Goal: Transaction & Acquisition: Obtain resource

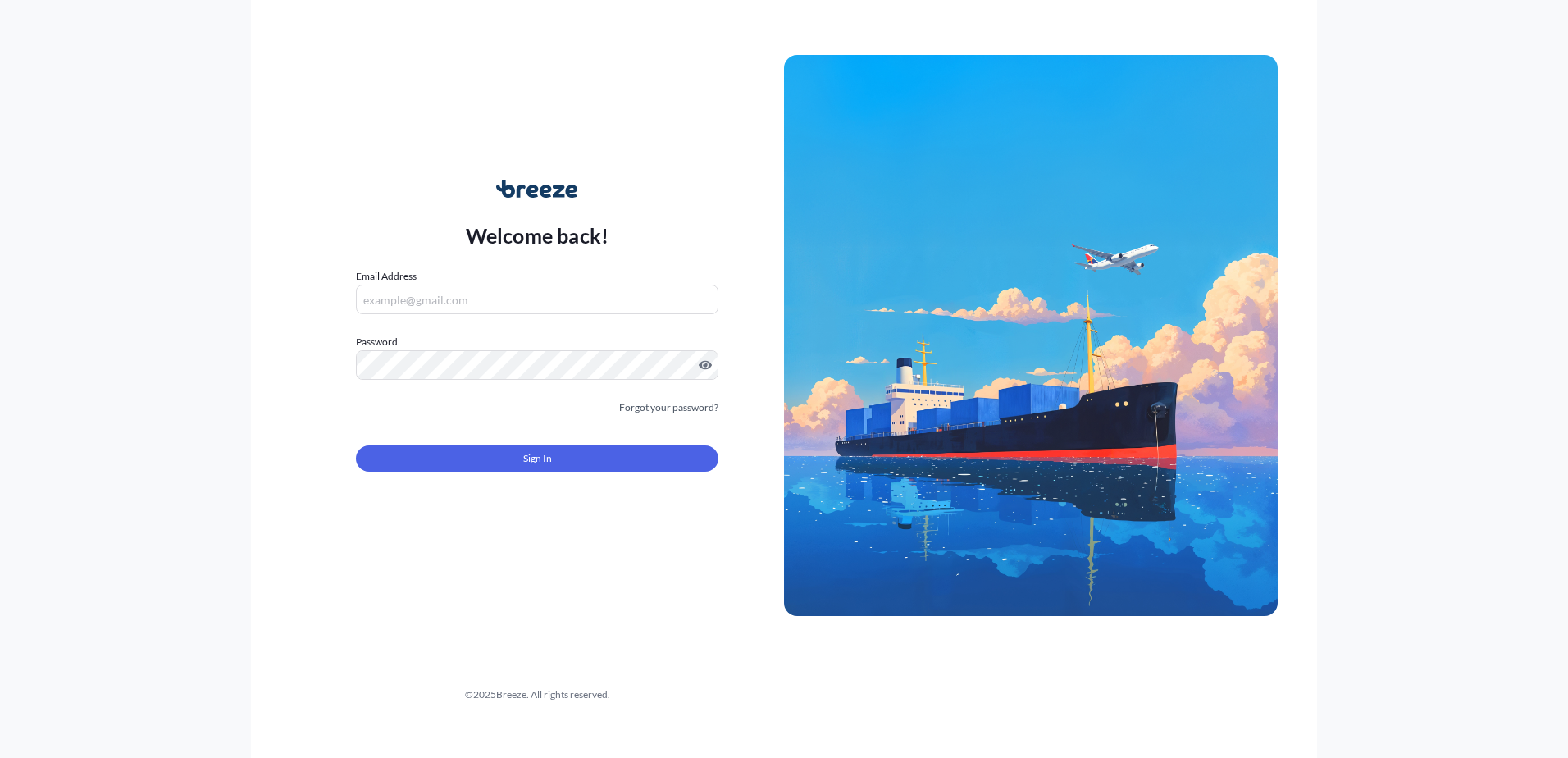
type input "[PERSON_NAME][EMAIL_ADDRESS][DOMAIN_NAME]"
drag, startPoint x: 0, startPoint y: 0, endPoint x: 558, endPoint y: 452, distance: 718.1
click at [563, 444] on div "Sign In" at bounding box center [537, 453] width 363 height 36
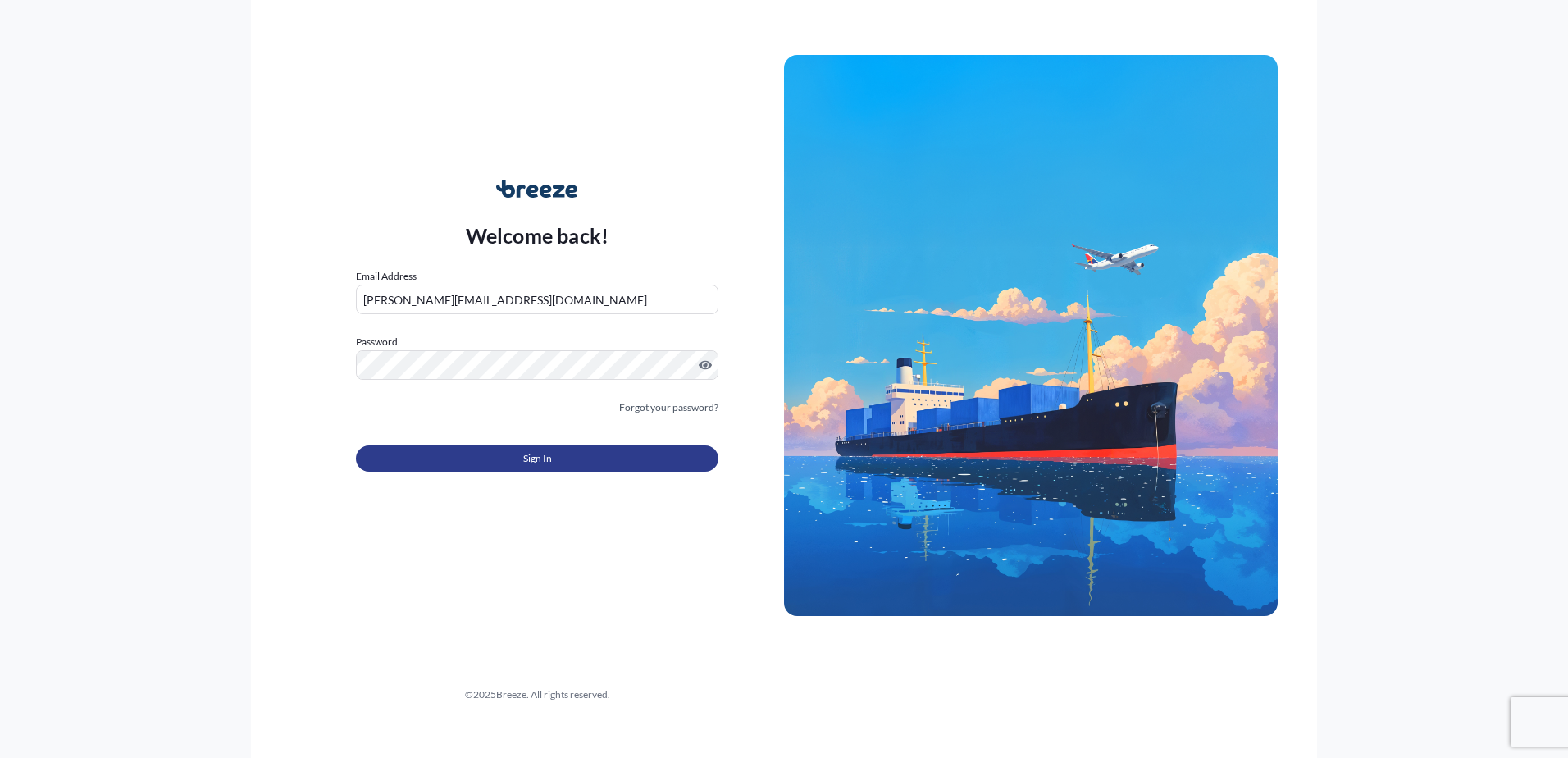
click at [558, 452] on button "Sign In" at bounding box center [537, 458] width 363 height 26
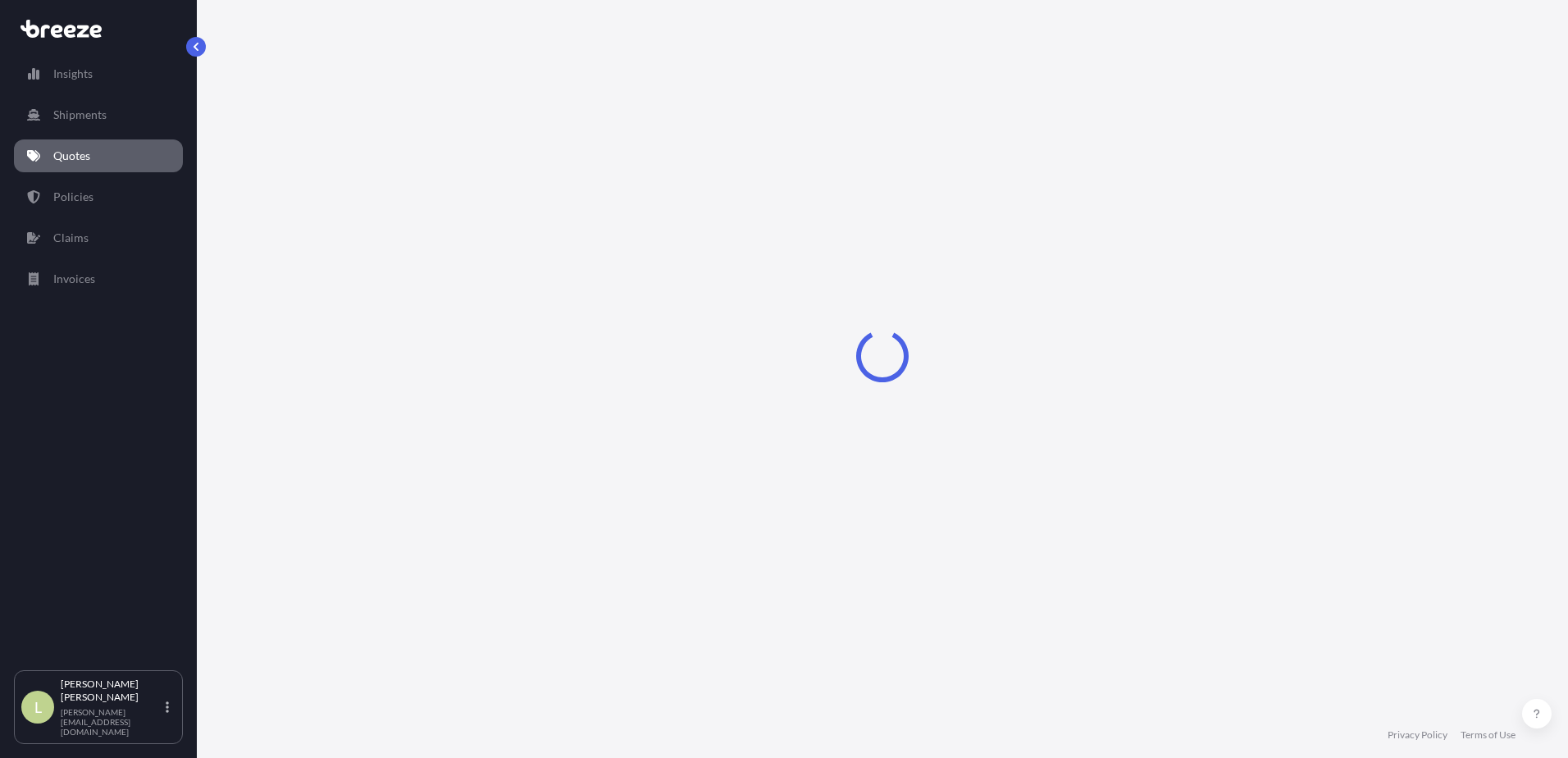
select select "Sea"
select select "1"
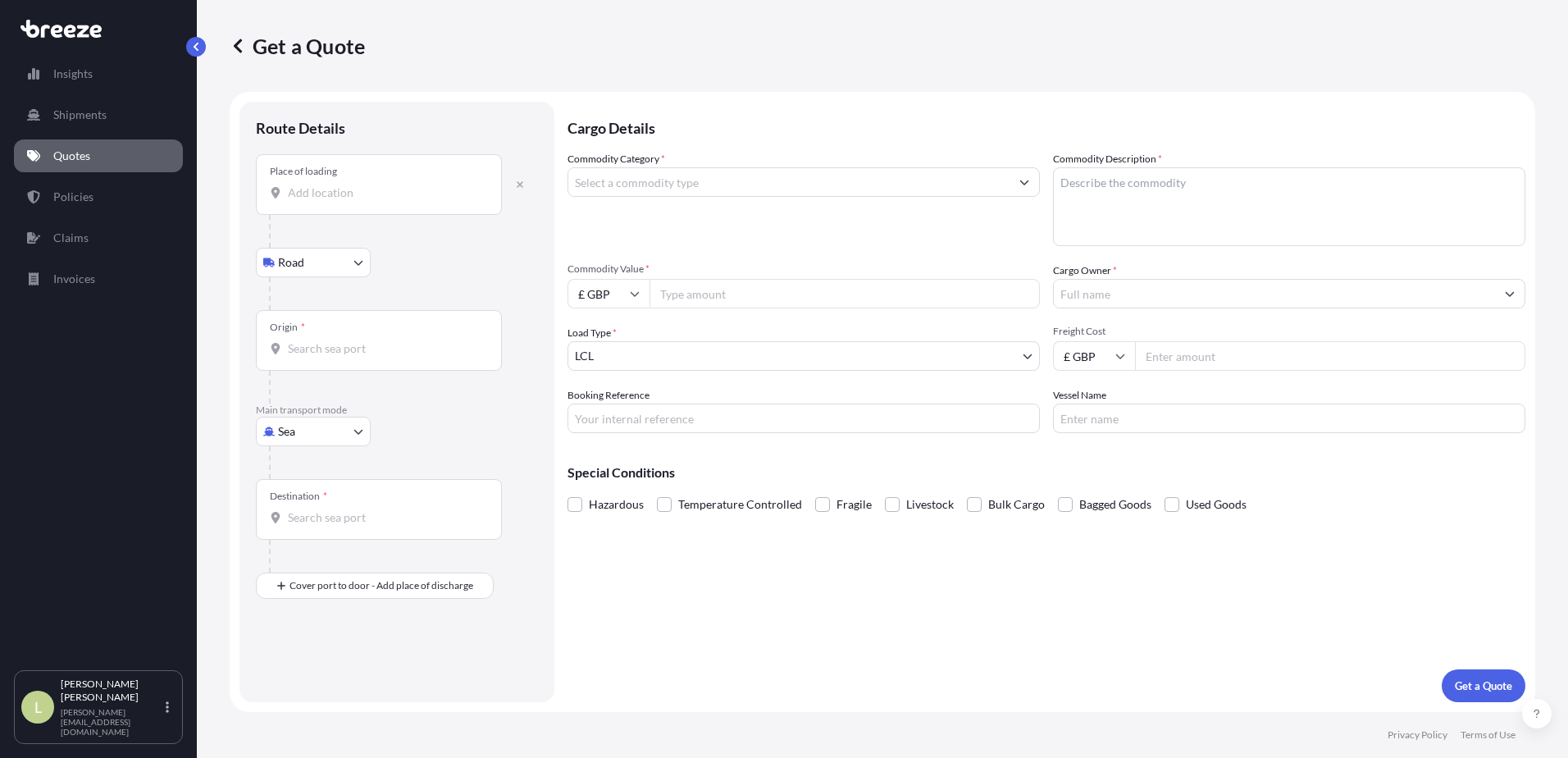
click at [380, 195] on input "Place of loading" at bounding box center [385, 192] width 193 height 17
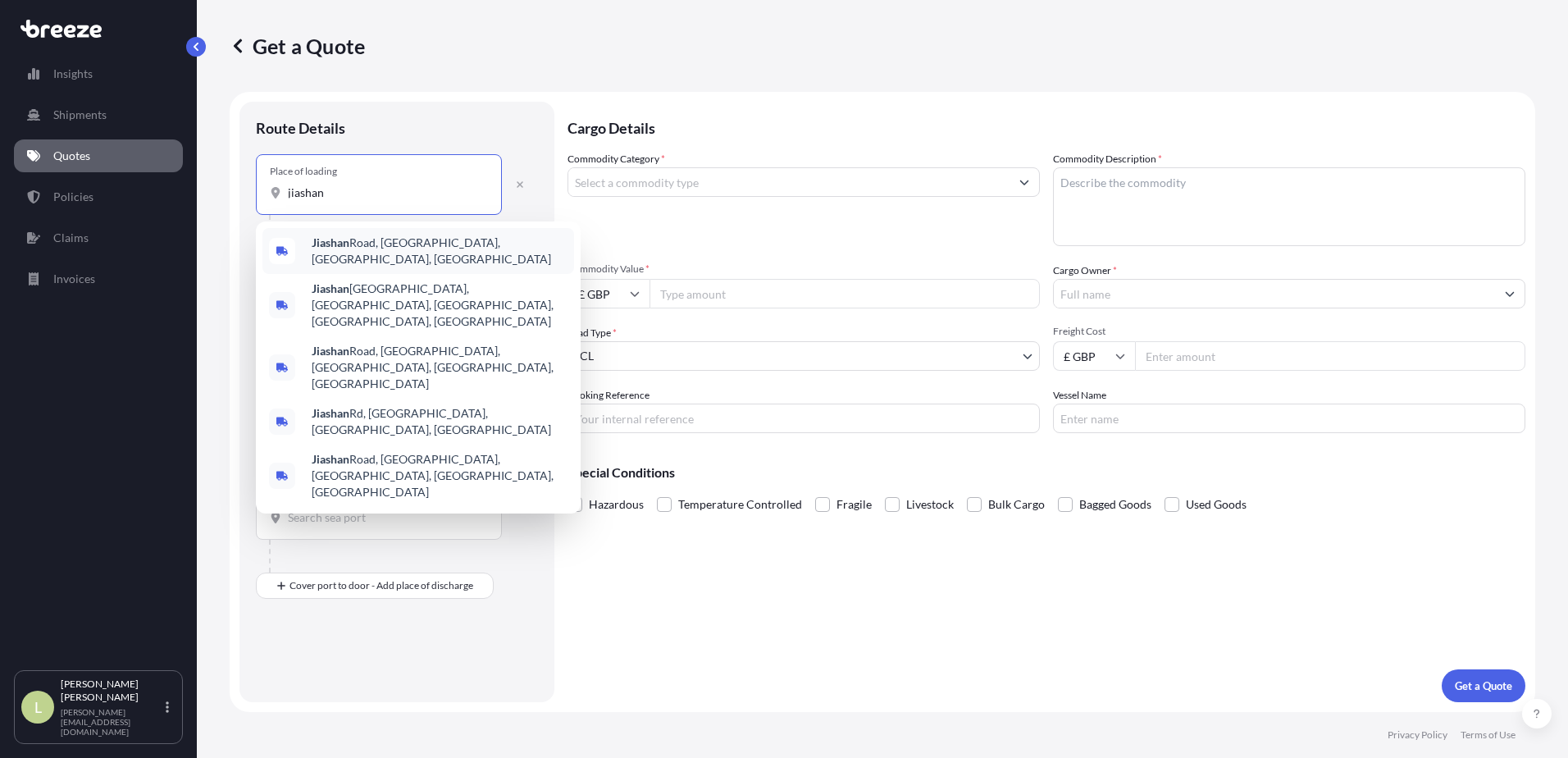
drag, startPoint x: 347, startPoint y: 193, endPoint x: 281, endPoint y: 192, distance: 66.0
click at [281, 192] on div "jiashan" at bounding box center [379, 192] width 218 height 17
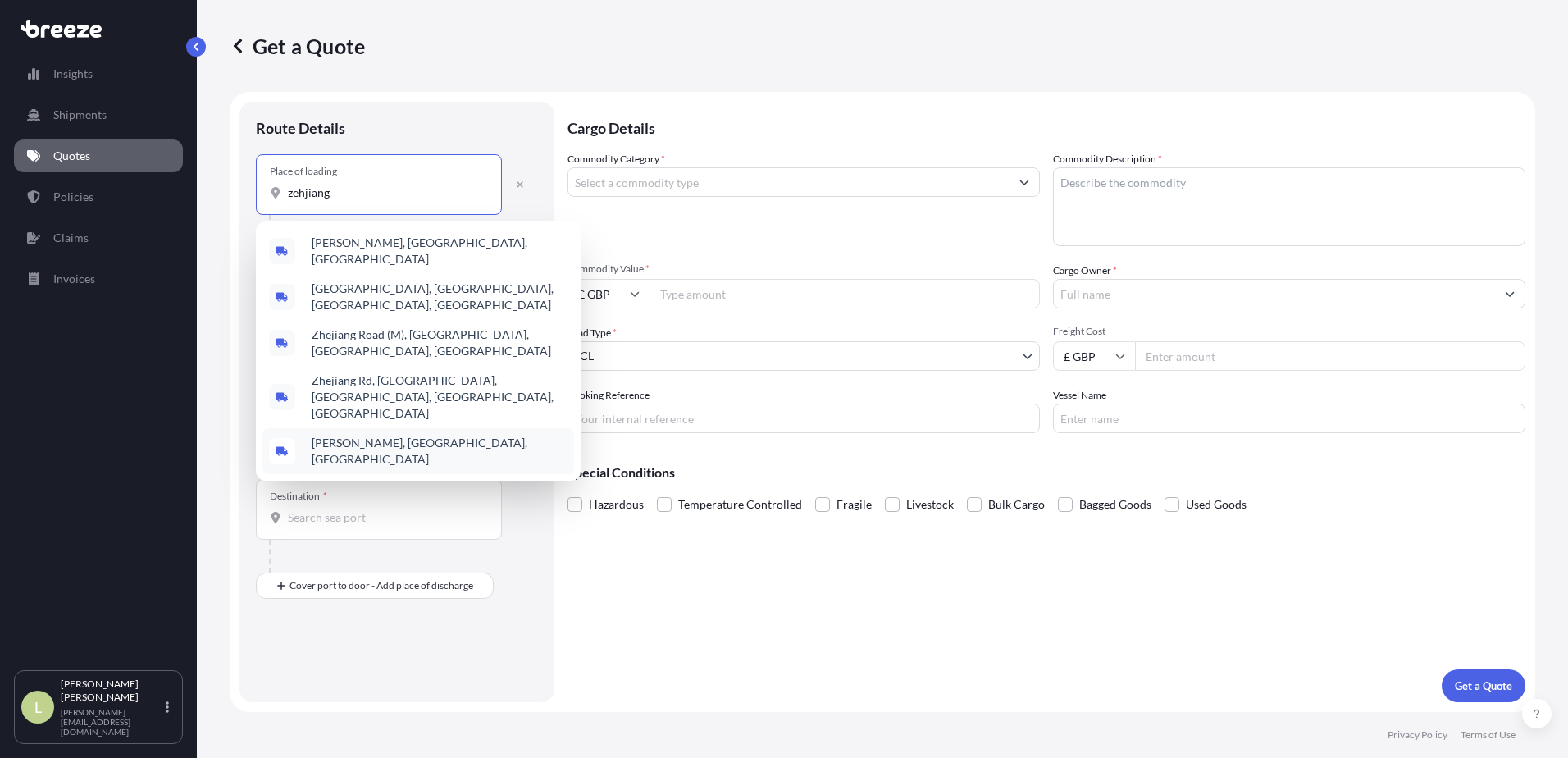
click at [353, 435] on span "[PERSON_NAME], [GEOGRAPHIC_DATA], [GEOGRAPHIC_DATA]" at bounding box center [439, 451] width 256 height 33
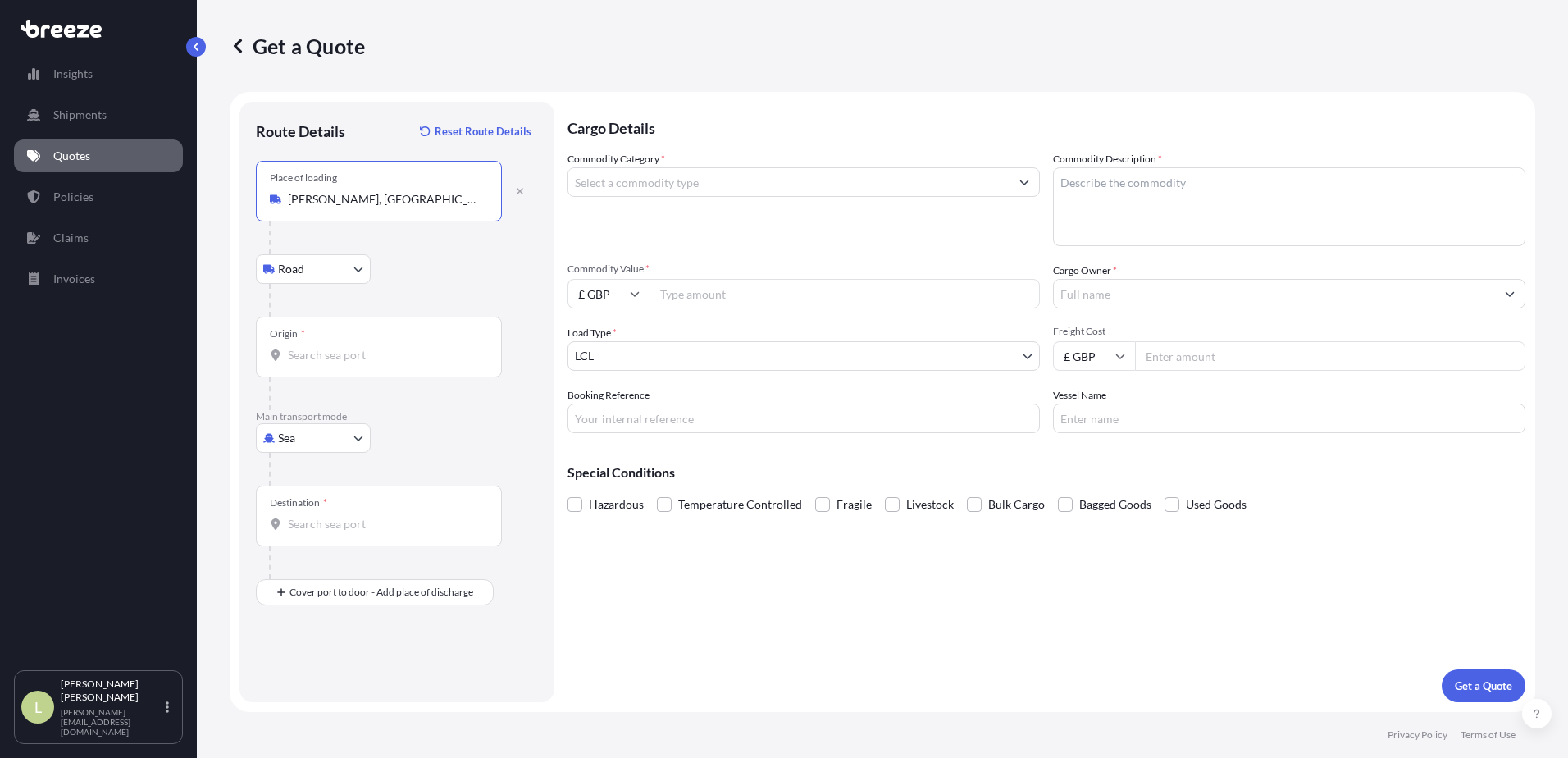
type input "[PERSON_NAME], [GEOGRAPHIC_DATA], [GEOGRAPHIC_DATA]"
click at [330, 363] on input "Origin *" at bounding box center [385, 356] width 193 height 17
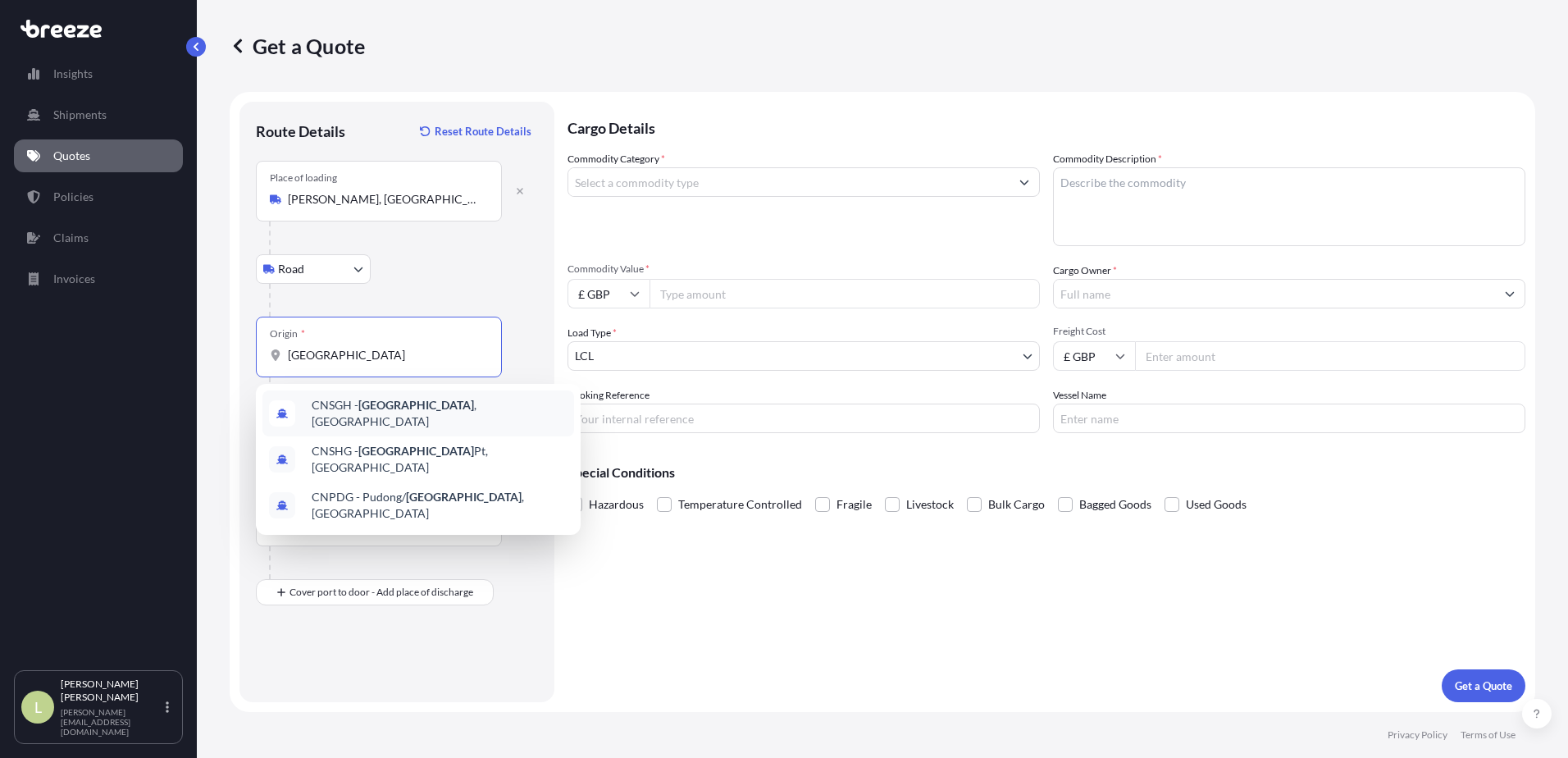
click at [355, 415] on span "CNSGH - [GEOGRAPHIC_DATA] , [GEOGRAPHIC_DATA]" at bounding box center [439, 414] width 256 height 33
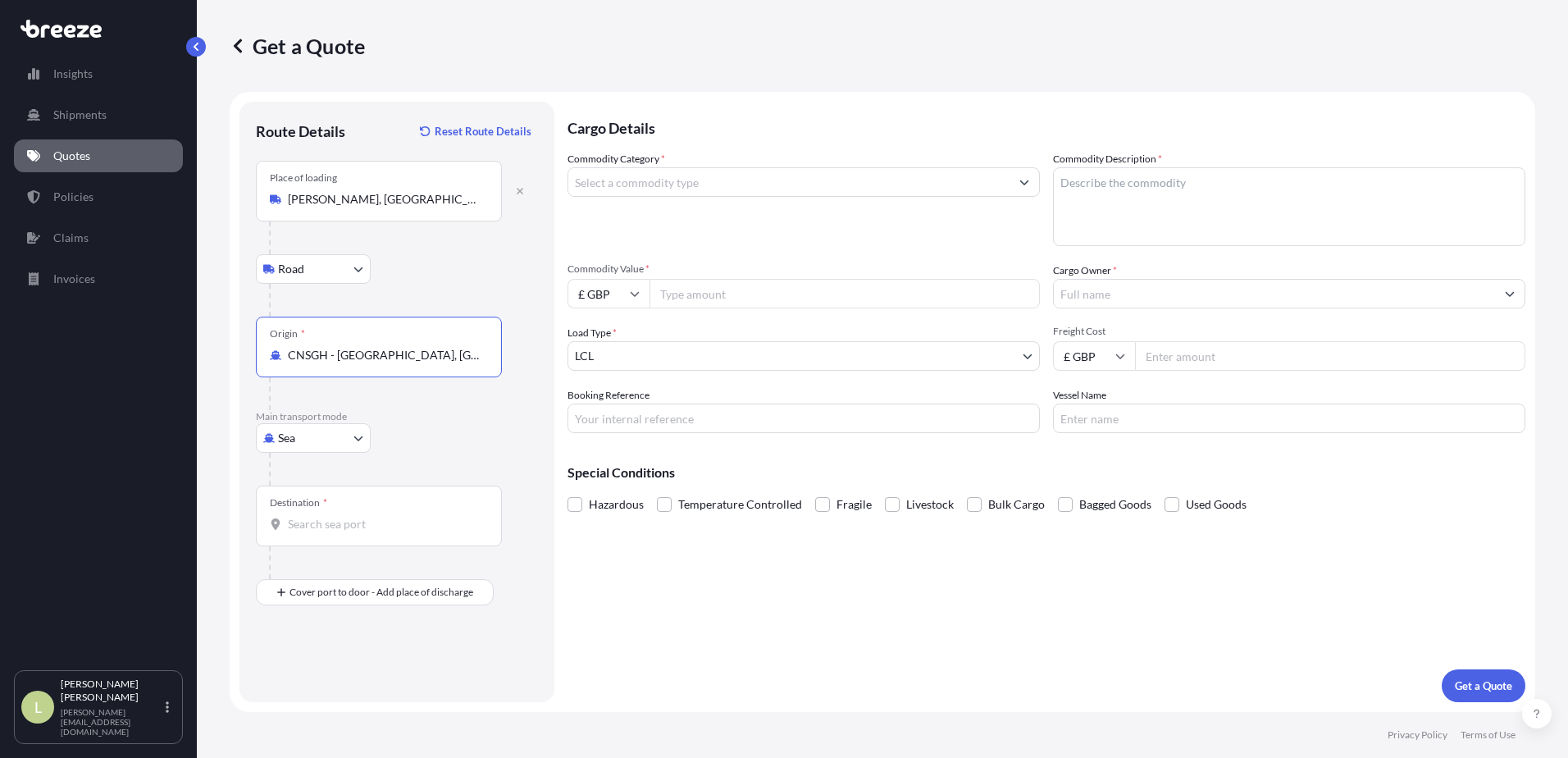
type input "CNSGH - [GEOGRAPHIC_DATA], [GEOGRAPHIC_DATA]"
click at [318, 534] on div "Destination *" at bounding box center [379, 516] width 246 height 61
click at [318, 532] on input "Destination *" at bounding box center [385, 524] width 193 height 17
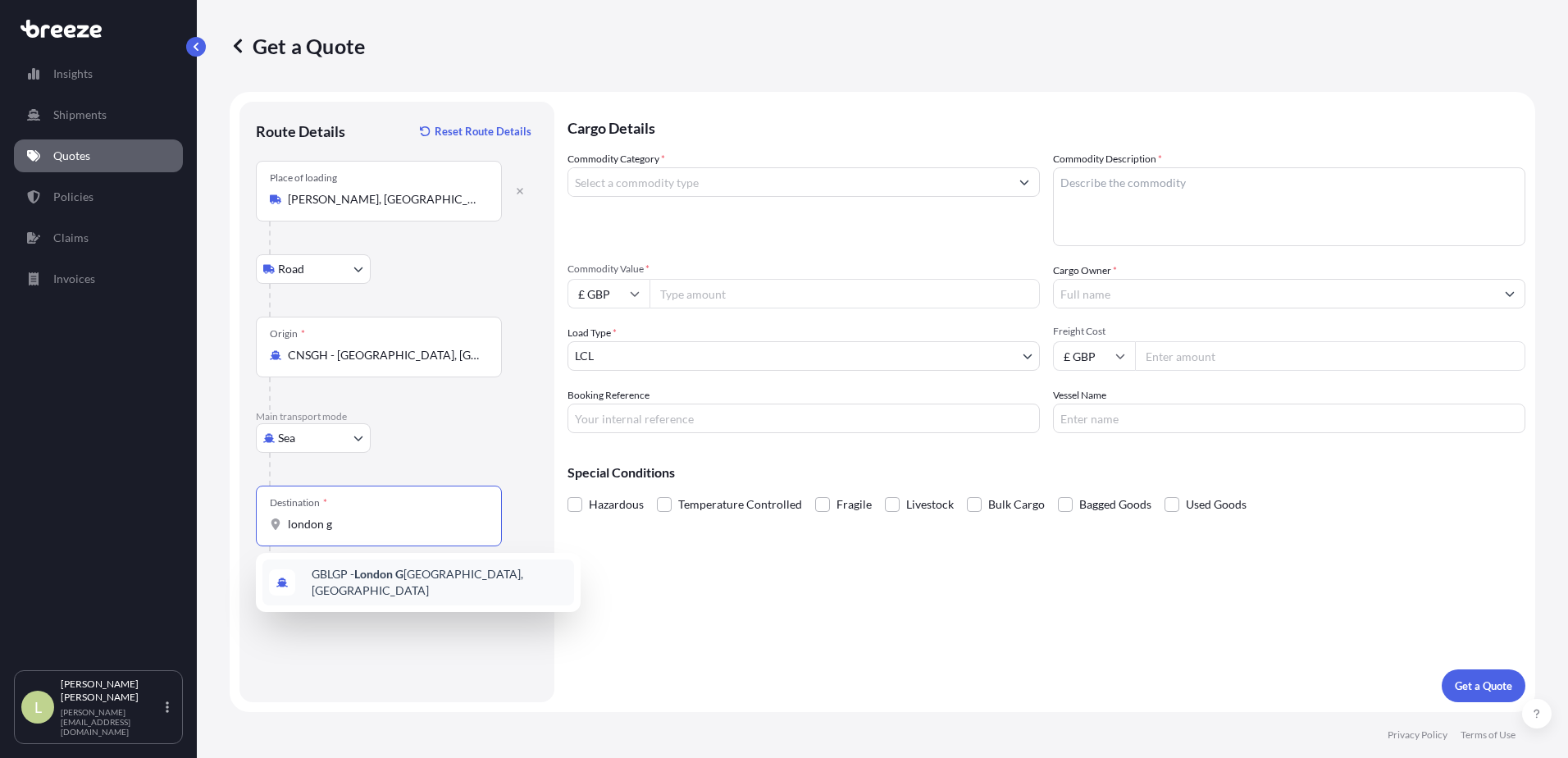
click at [333, 563] on div "GBLGP - [GEOGRAPHIC_DATA], [GEOGRAPHIC_DATA]" at bounding box center [418, 582] width 311 height 46
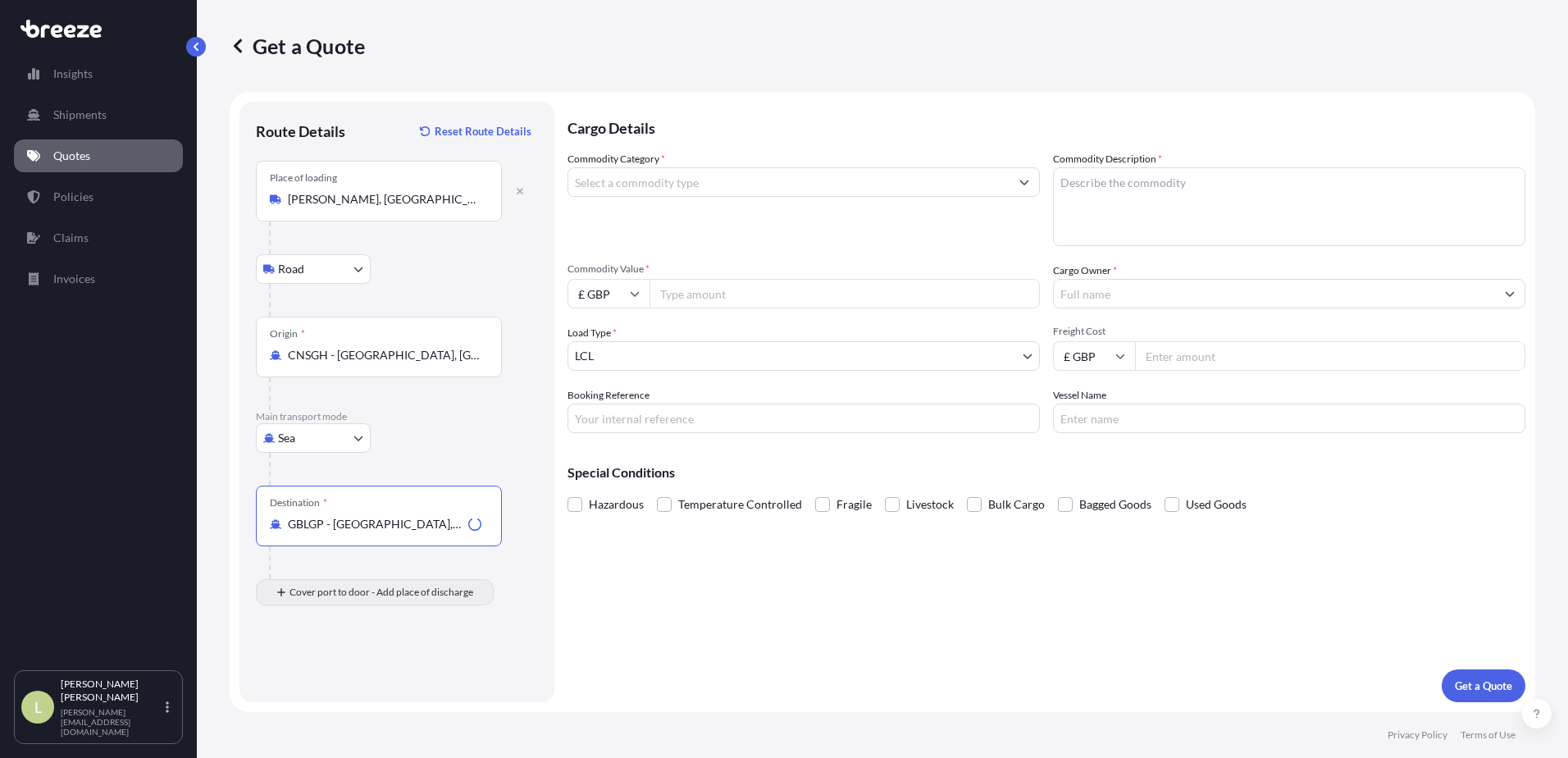
type input "GBLGP - [GEOGRAPHIC_DATA], [GEOGRAPHIC_DATA]"
click at [304, 684] on input "Place of Discharge" at bounding box center [385, 680] width 193 height 17
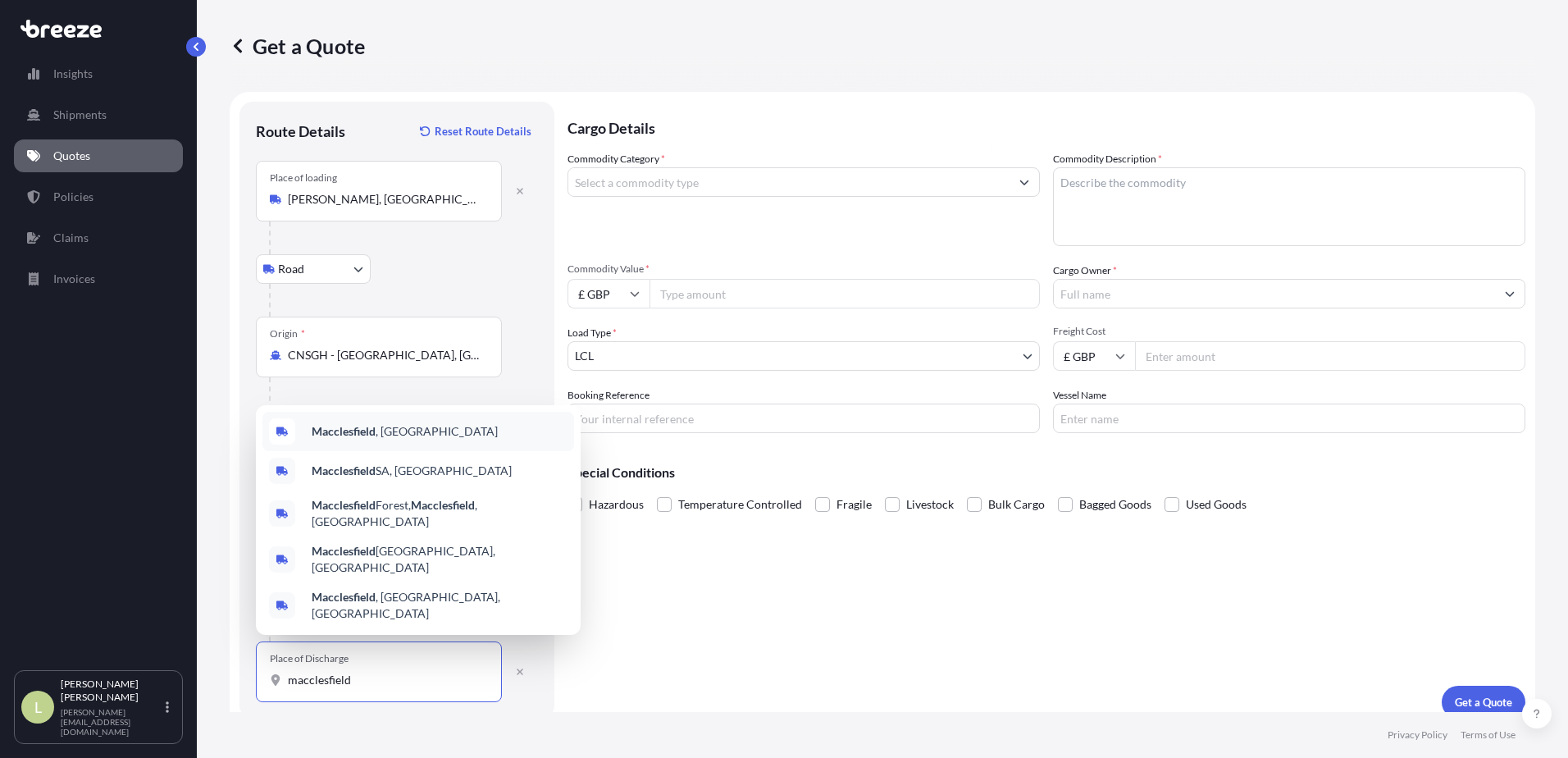
click at [400, 451] on div "Macclesfield , [GEOGRAPHIC_DATA]" at bounding box center [418, 431] width 311 height 40
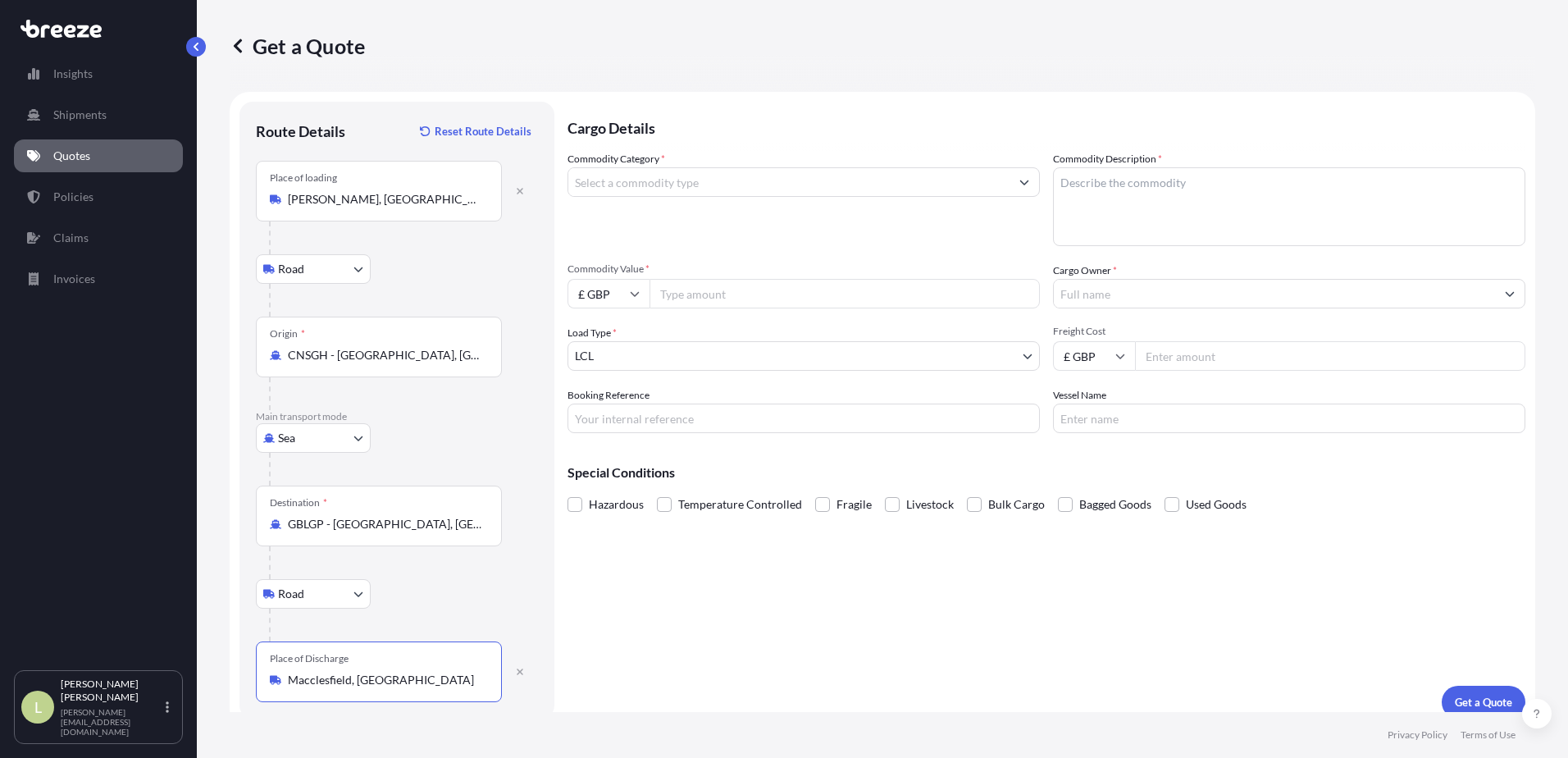
type input "Macclesfield, [GEOGRAPHIC_DATA]"
click at [820, 187] on input "Commodity Category *" at bounding box center [789, 182] width 441 height 29
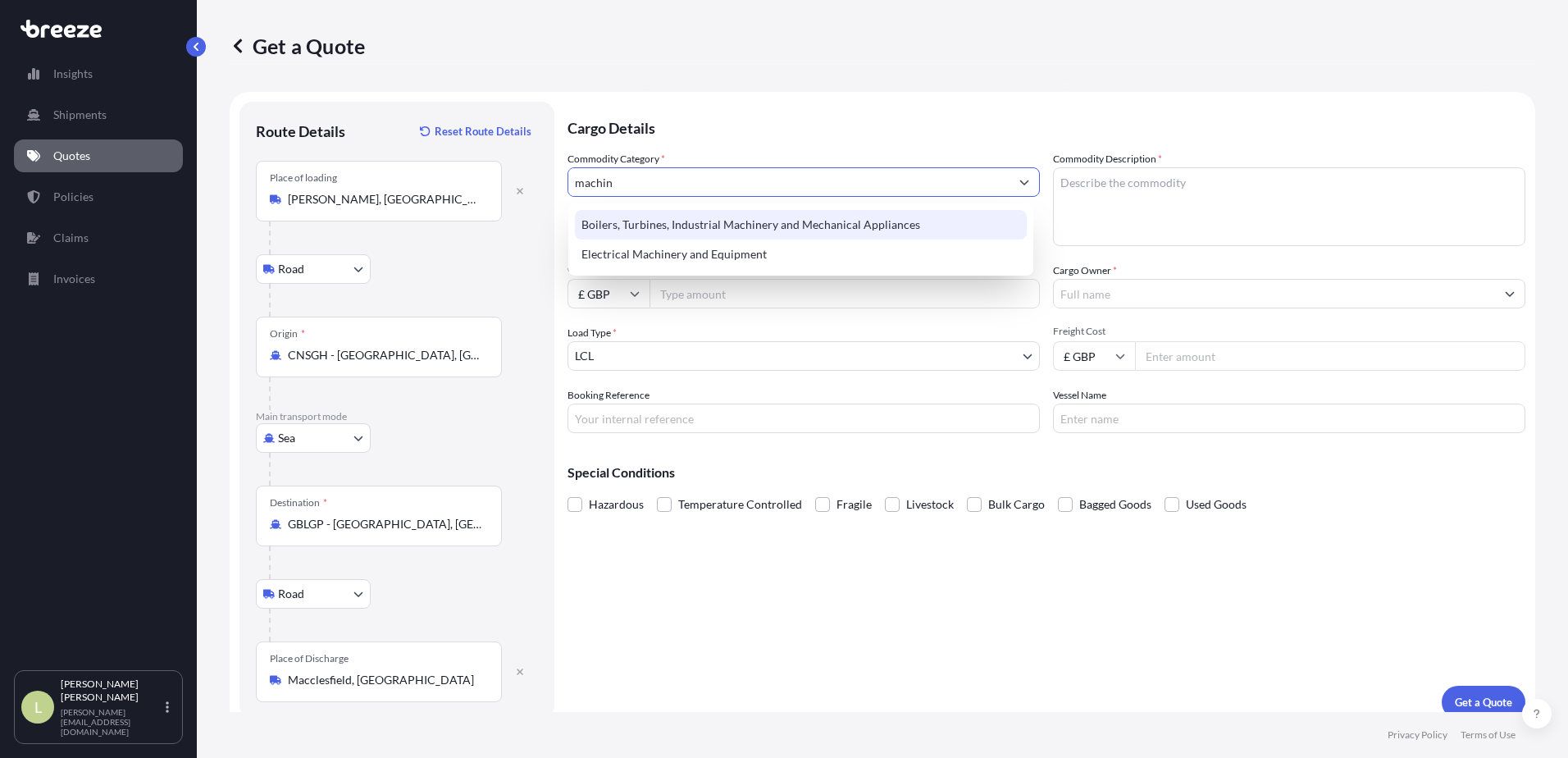
drag, startPoint x: 778, startPoint y: 185, endPoint x: 312, endPoint y: 124, distance: 470.0
click at [313, 124] on form "Route Details Reset Route Details Place of loading [PERSON_NAME][GEOGRAPHIC_DAT…" at bounding box center [882, 410] width 1305 height 636
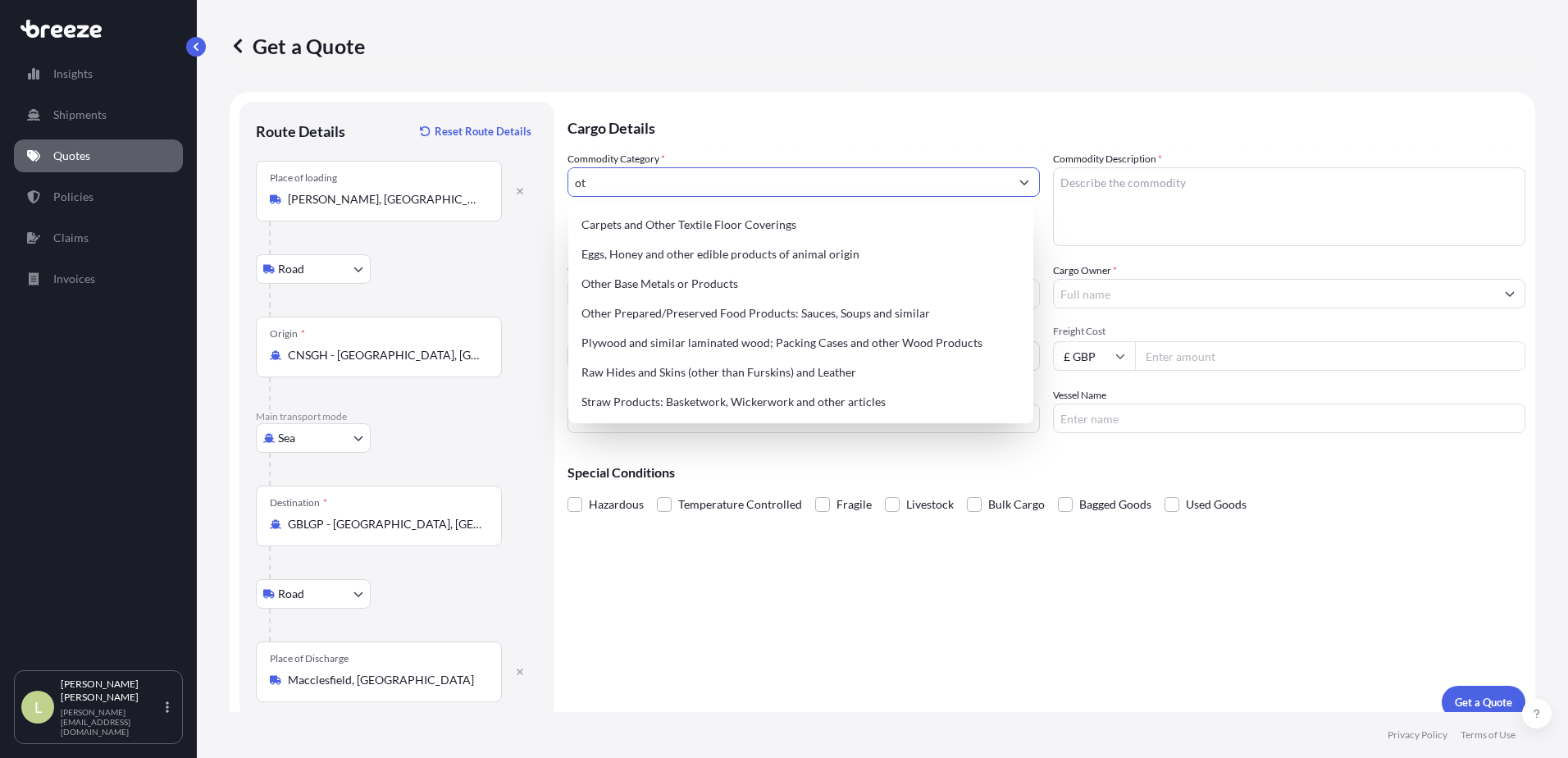
type input "o"
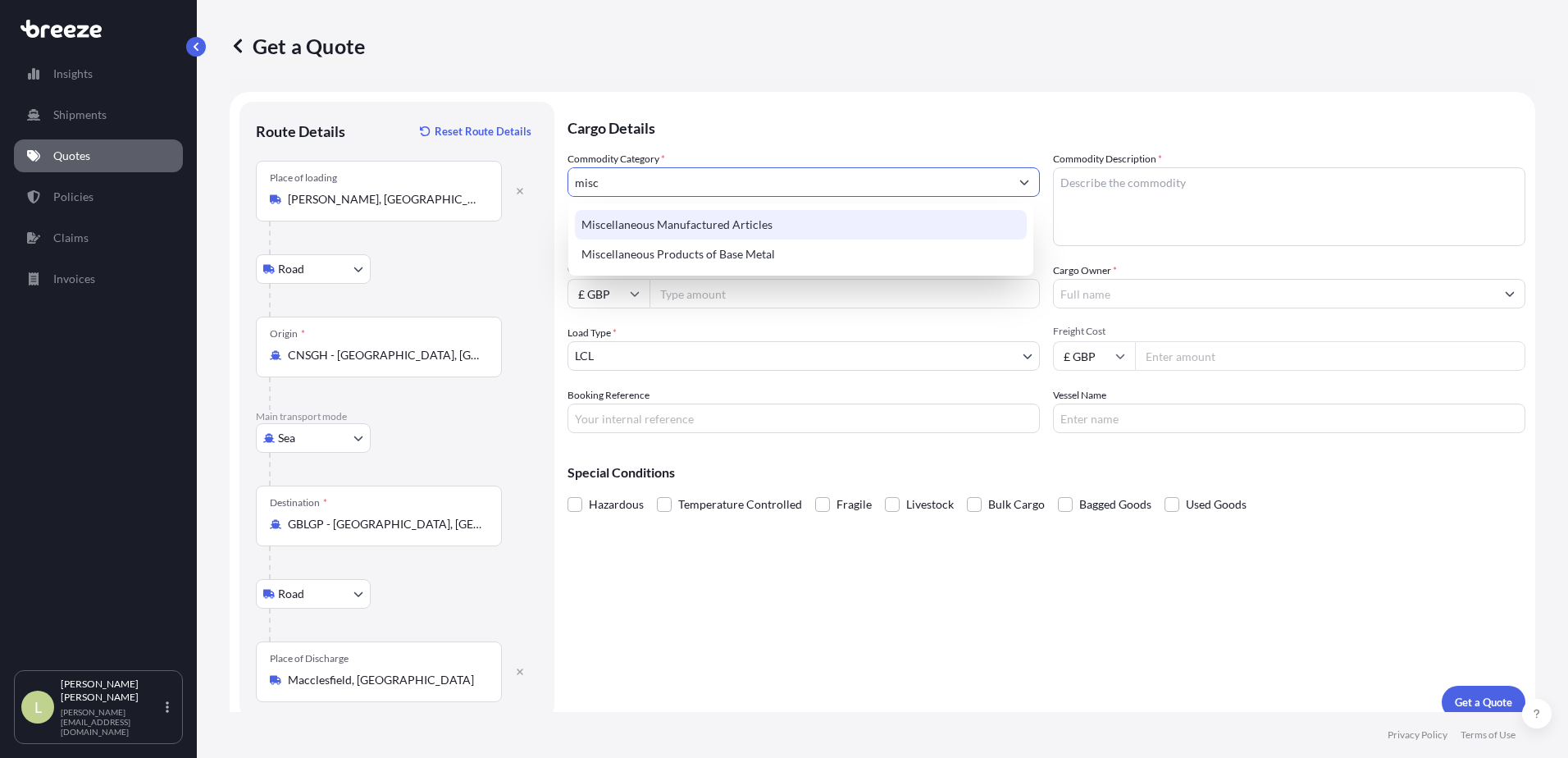
click at [654, 230] on div "Miscellaneous Manufactured Articles" at bounding box center [801, 225] width 452 height 29
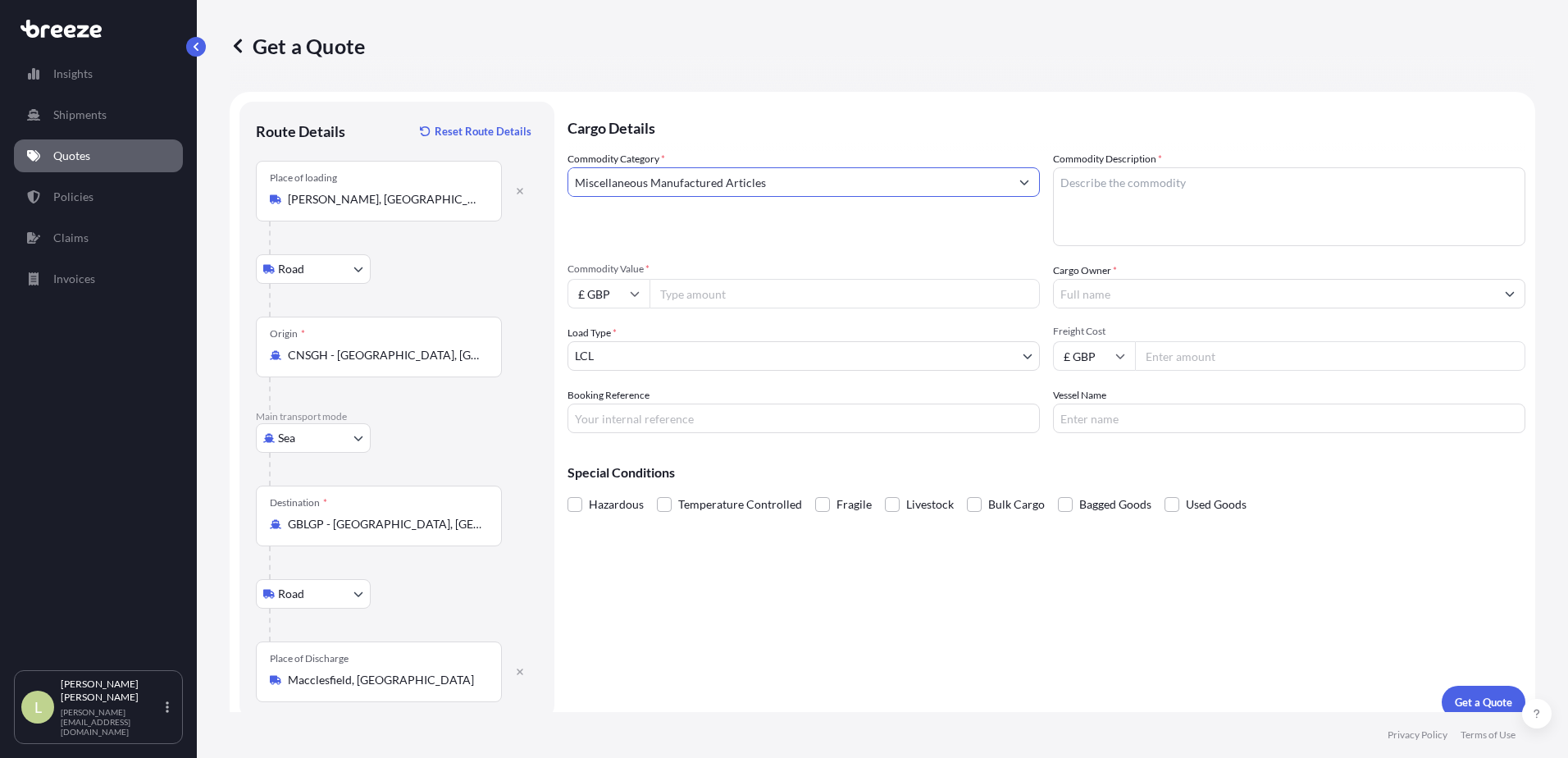
type input "Miscellaneous Manufactured Articles"
click at [1172, 210] on textarea "Commodity Description *" at bounding box center [1289, 206] width 473 height 78
type textarea "gym quipment parts"
click at [1114, 287] on input "Cargo Owner *" at bounding box center [1274, 294] width 441 height 29
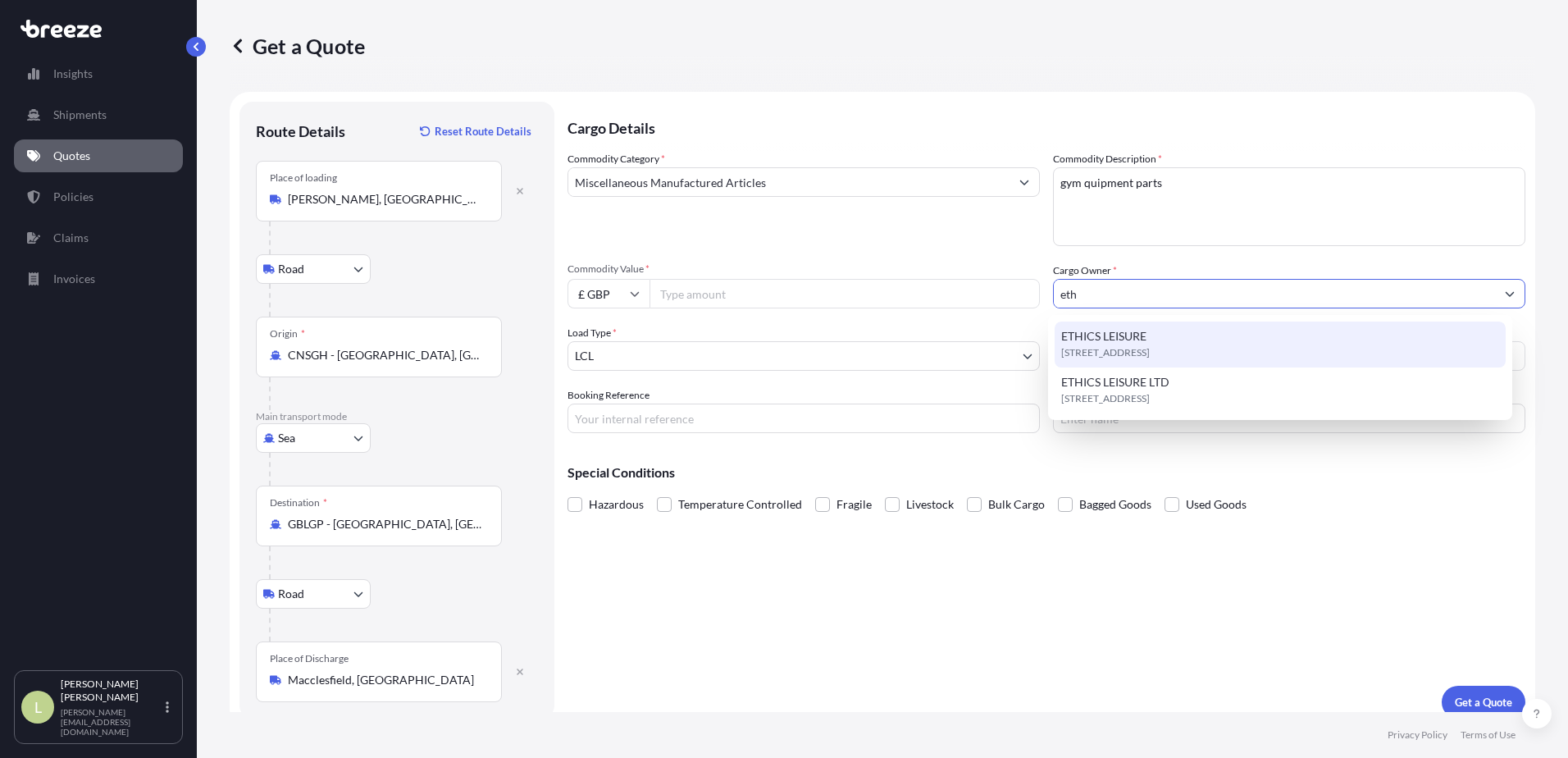
click at [1126, 335] on span "ETHICS LEISURE" at bounding box center [1104, 336] width 86 height 17
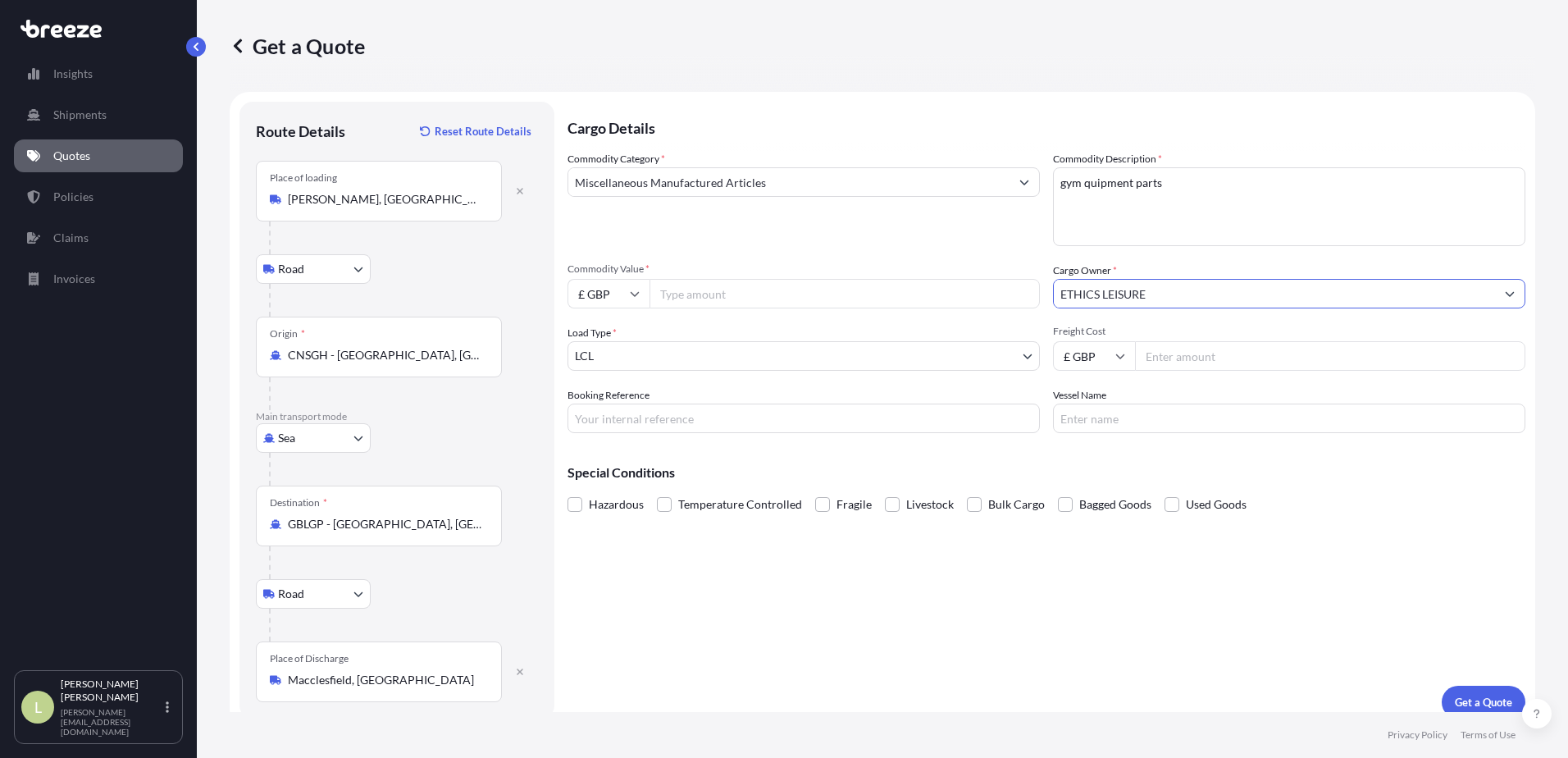
type input "ETHICS LEISURE"
click at [1160, 358] on input "Freight Cost" at bounding box center [1330, 356] width 391 height 29
type input "745"
click at [897, 287] on input "Commodity Value *" at bounding box center [845, 294] width 391 height 29
type input "16"
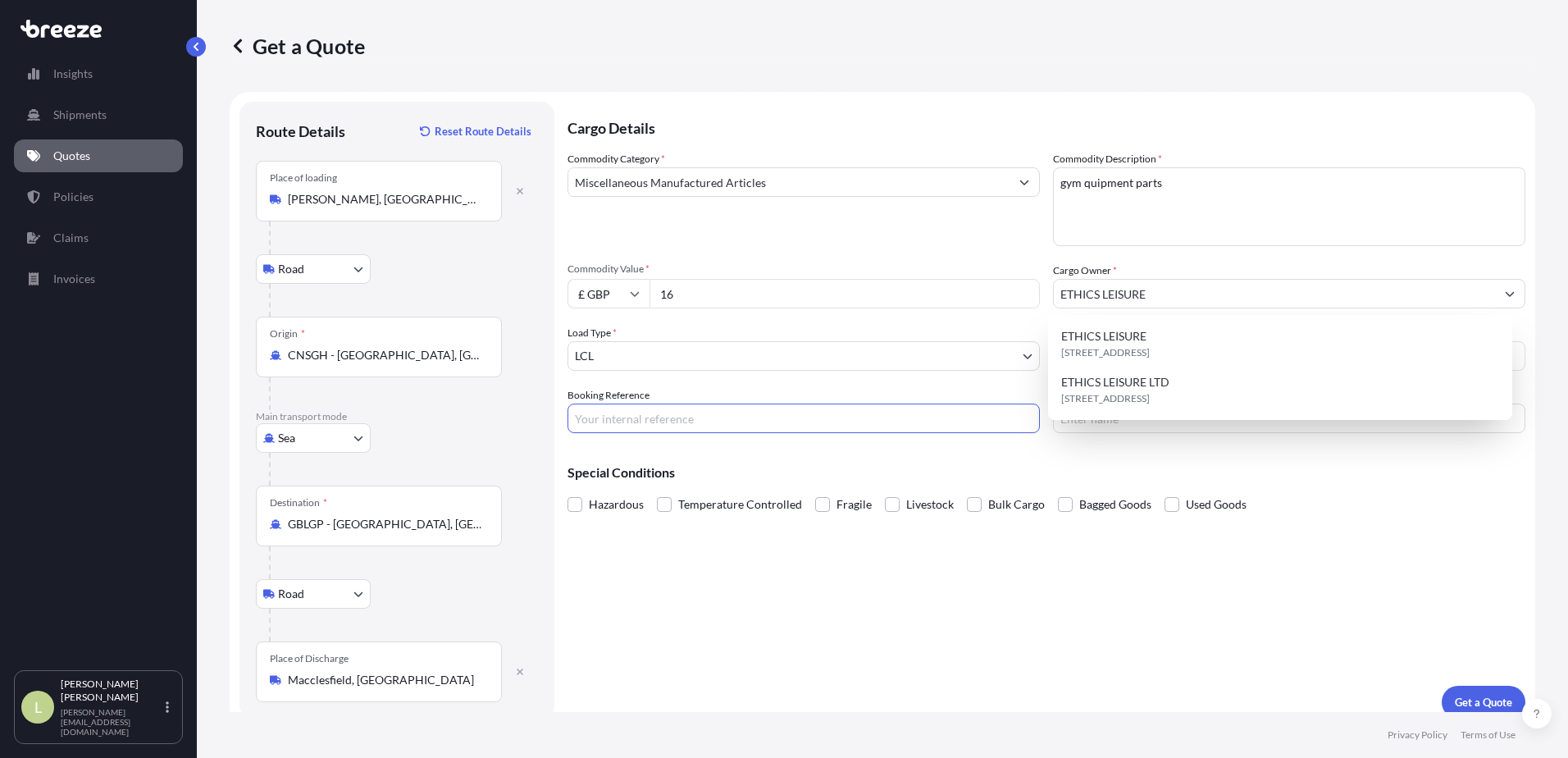
click at [701, 415] on input "Booking Reference" at bounding box center [803, 418] width 473 height 29
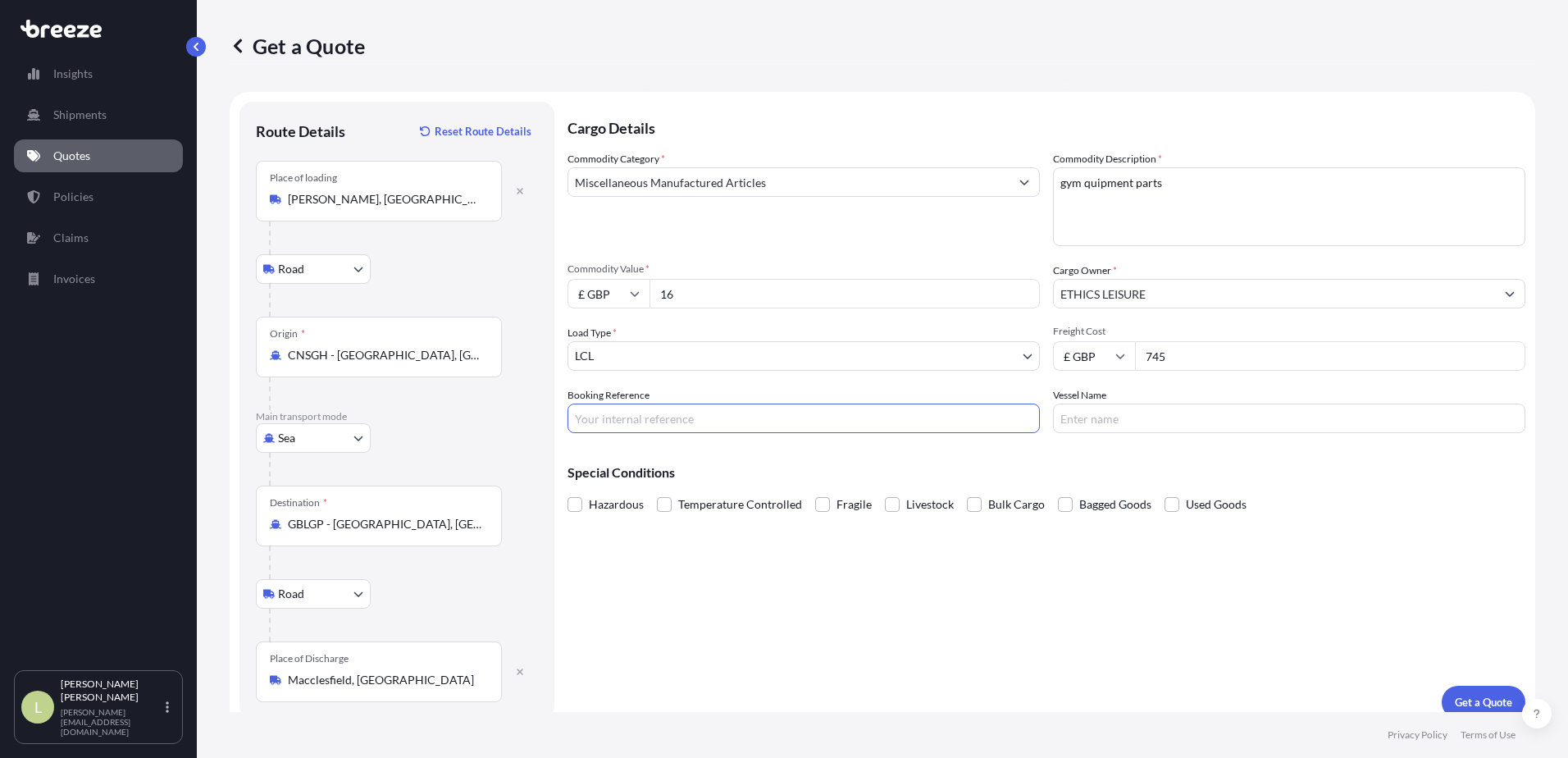
click at [1095, 424] on input "Vessel Name" at bounding box center [1289, 418] width 473 height 29
click at [1463, 694] on p "Get a Quote" at bounding box center [1483, 702] width 57 height 17
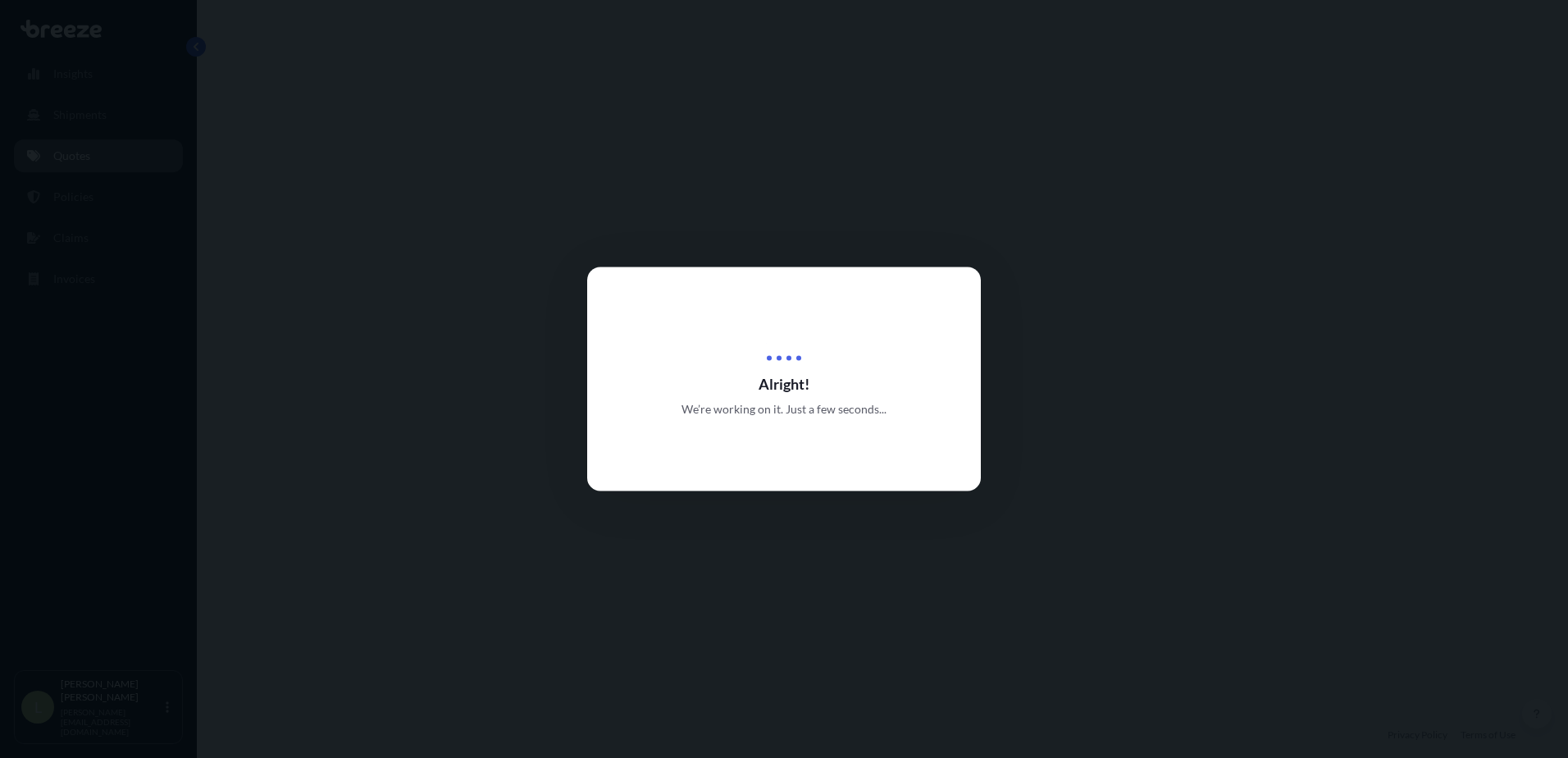
select select "Road"
select select "Sea"
select select "Road"
select select "1"
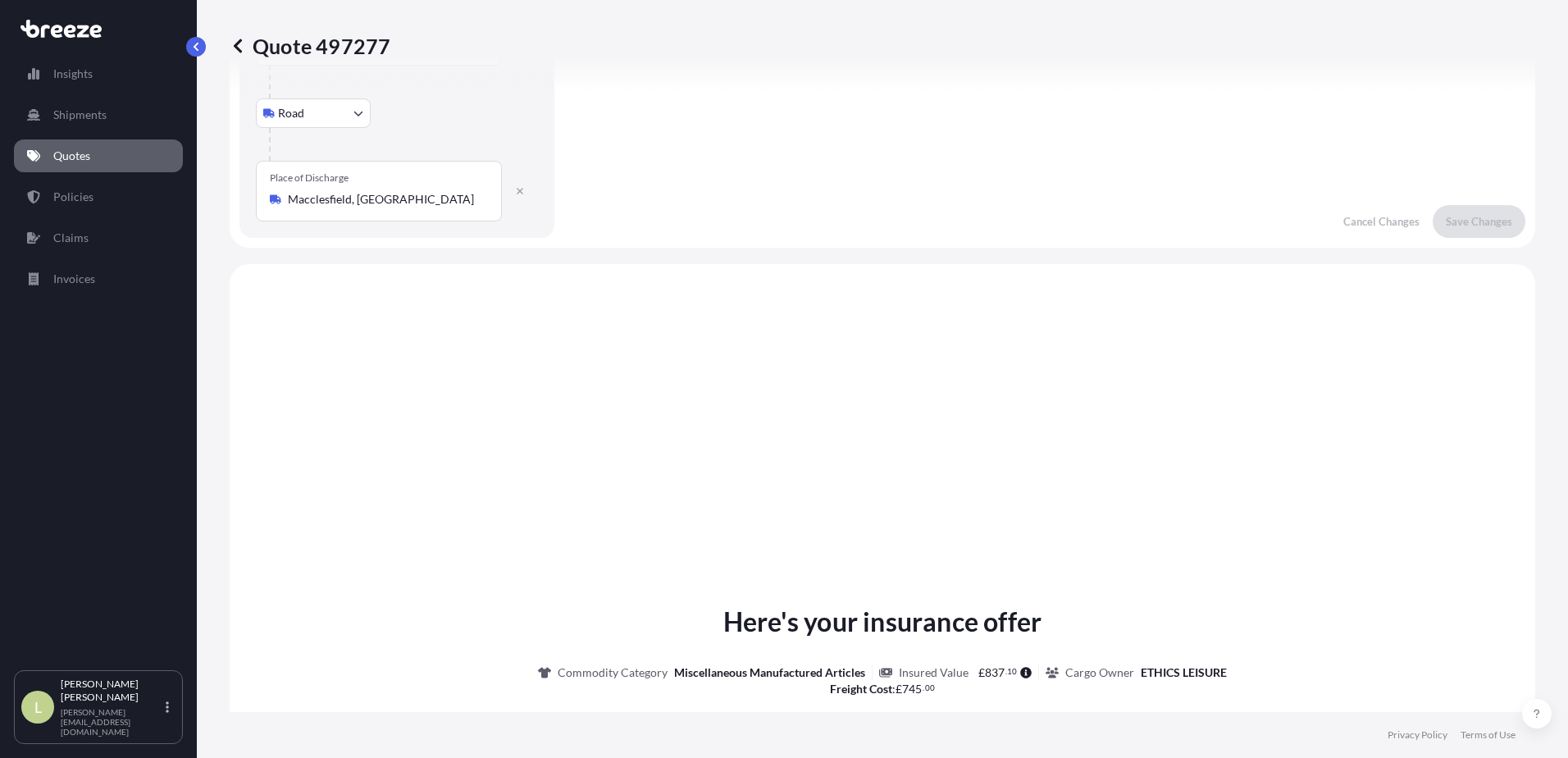
scroll to position [656, 0]
